Goal: Information Seeking & Learning: Learn about a topic

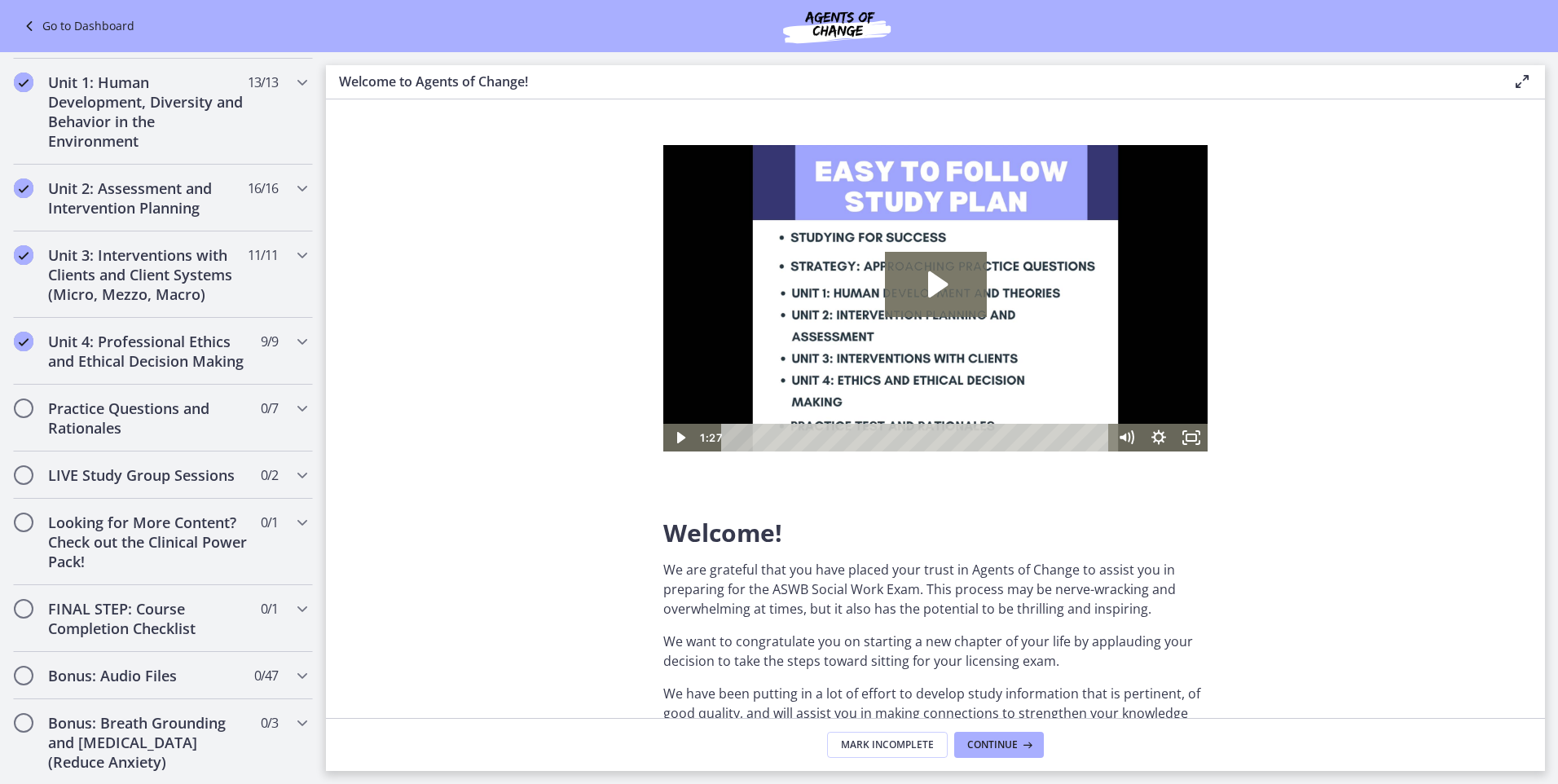
scroll to position [1031, 0]
click at [150, 434] on h2 "Practice Questions and Rationales" at bounding box center [148, 413] width 199 height 39
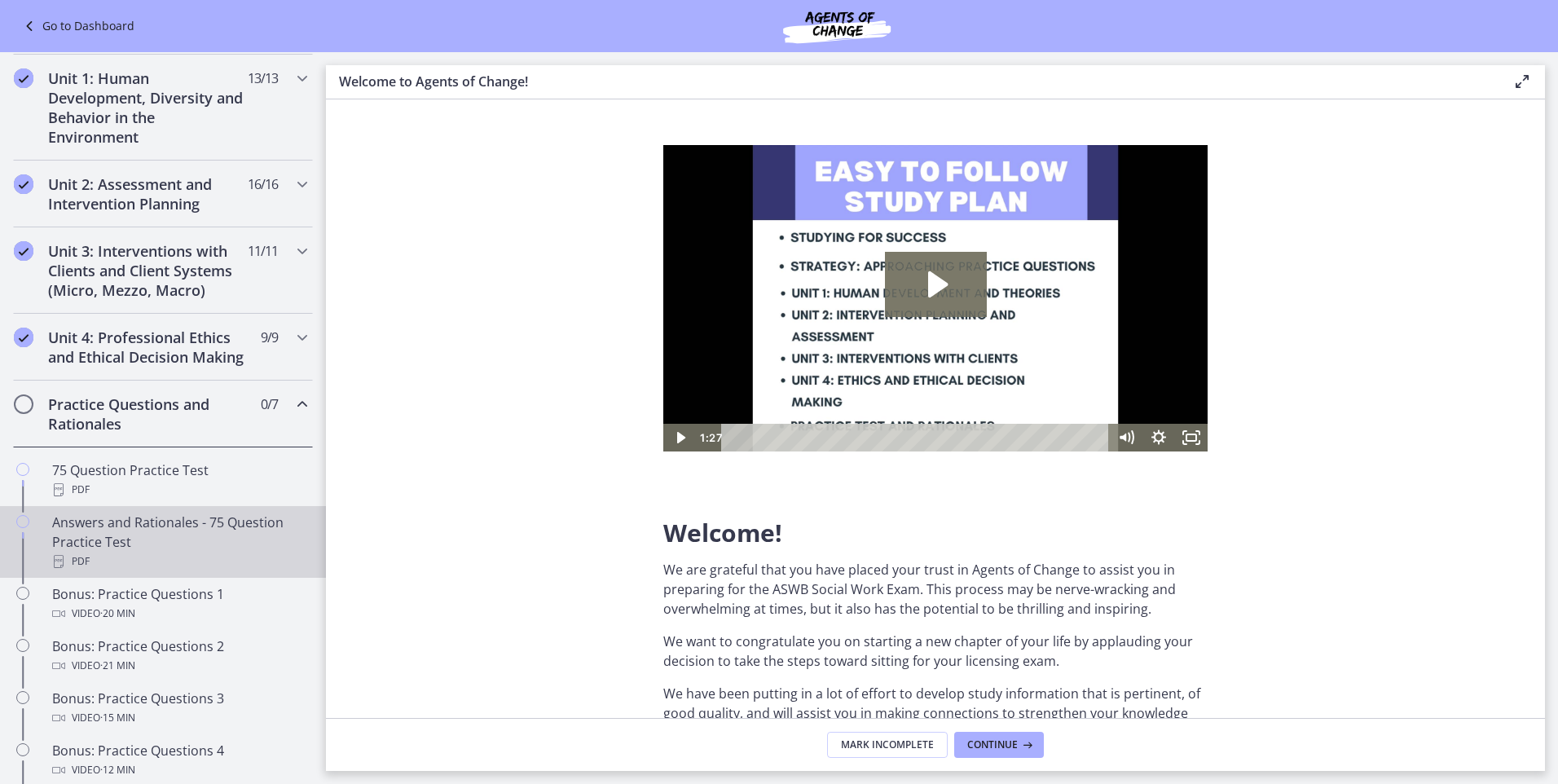
scroll to position [467, 0]
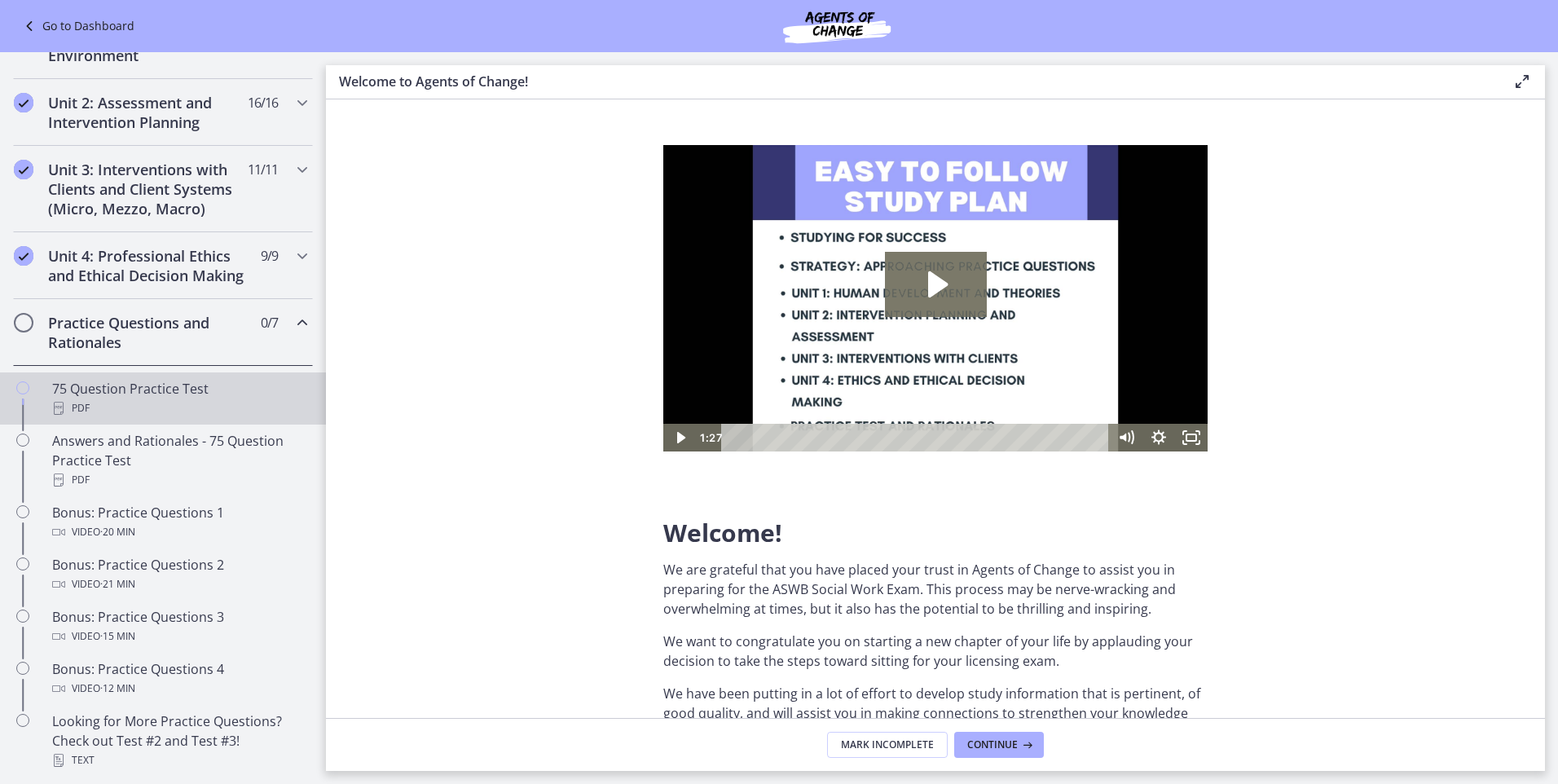
click at [152, 401] on div "75 Question Practice Test PDF" at bounding box center [179, 398] width 254 height 39
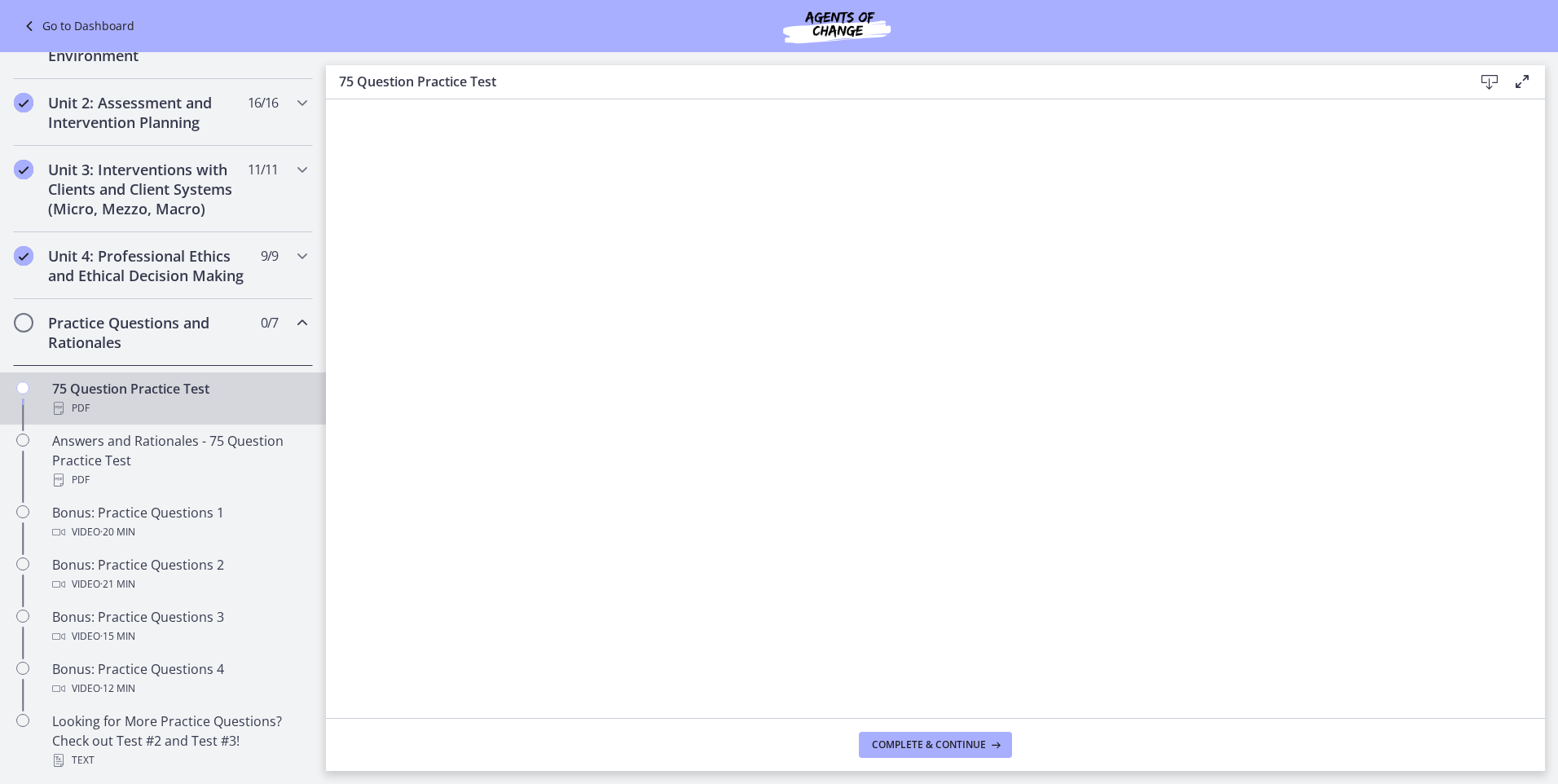
click at [138, 418] on div "PDF" at bounding box center [179, 408] width 254 height 19
click at [99, 351] on h2 "Practice Questions and Rationales" at bounding box center [148, 332] width 199 height 39
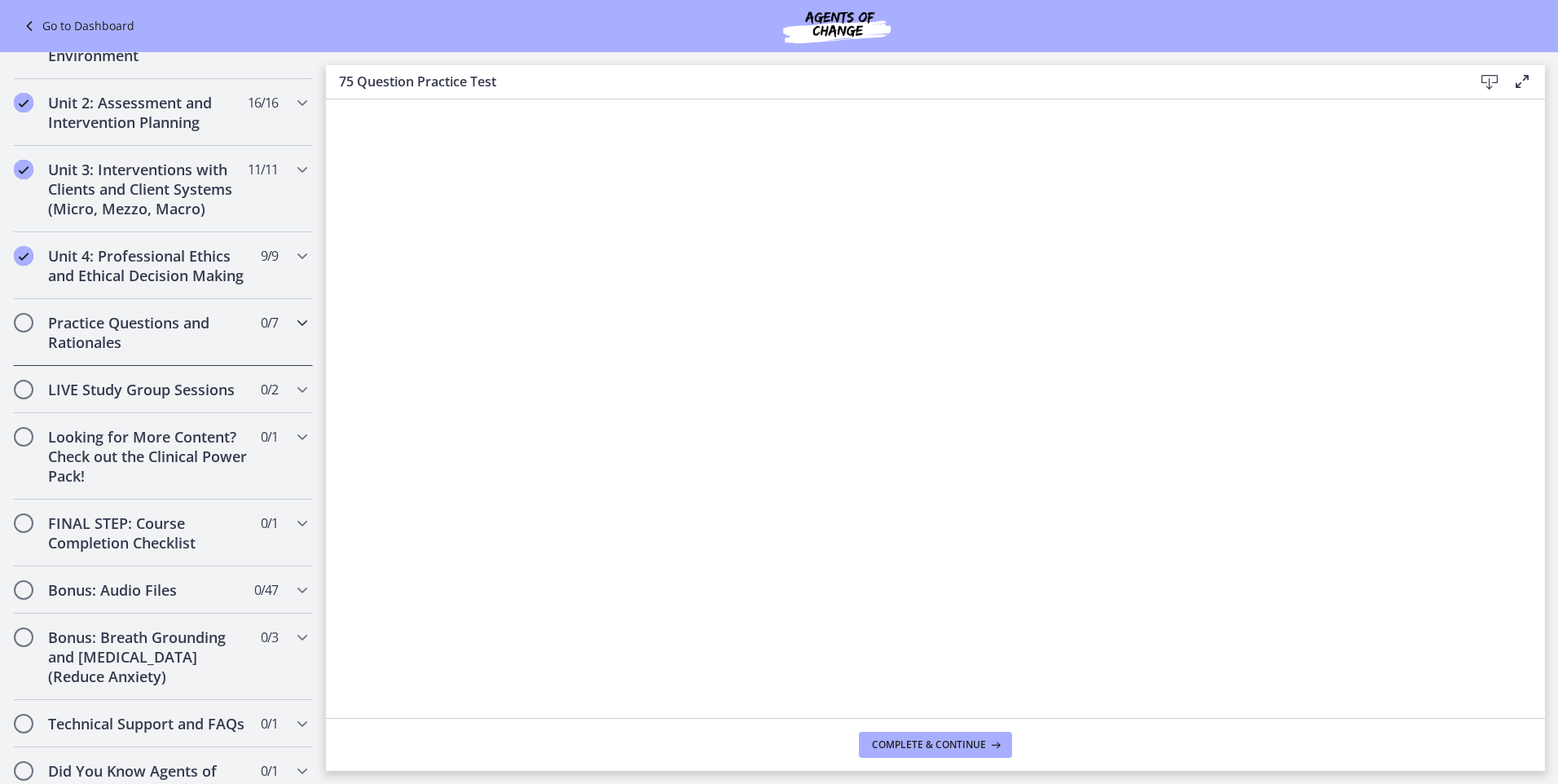
click at [99, 351] on h2 "Practice Questions and Rationales" at bounding box center [148, 332] width 199 height 39
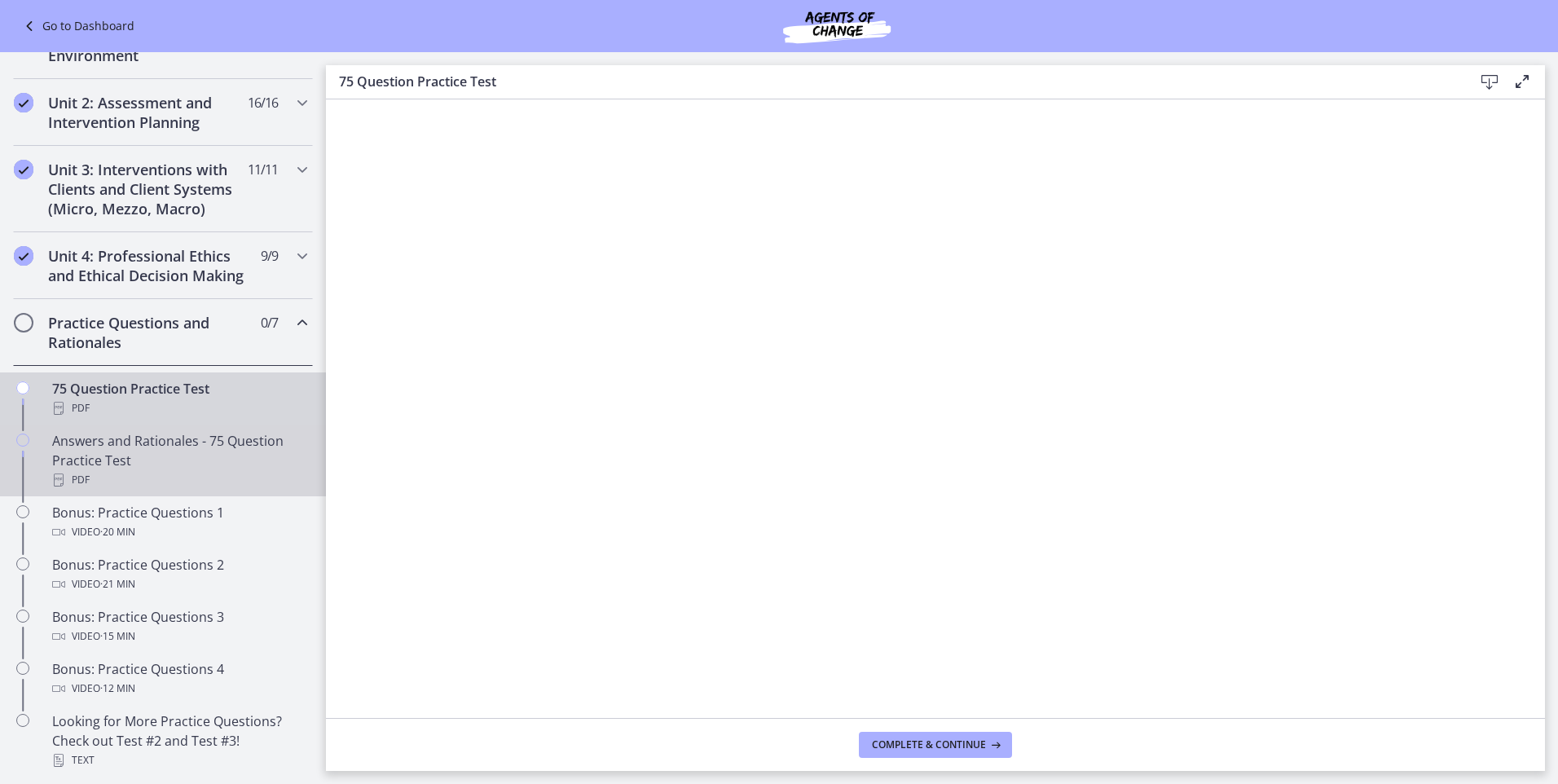
click at [107, 490] on div "PDF" at bounding box center [179, 480] width 254 height 19
click at [88, 418] on div "PDF" at bounding box center [179, 408] width 254 height 19
